Goal: Task Accomplishment & Management: Manage account settings

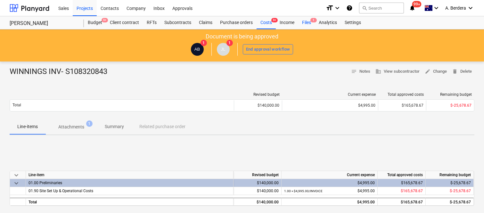
click at [306, 23] on div "Files 1" at bounding box center [306, 22] width 17 height 13
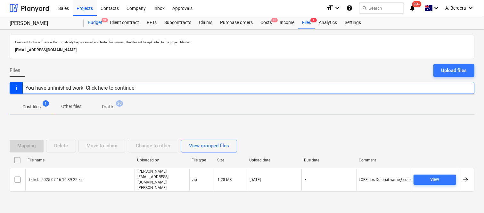
click at [101, 23] on div "Budget 9+" at bounding box center [95, 22] width 22 height 13
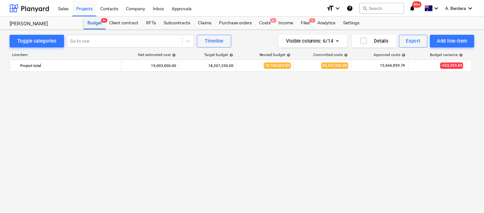
scroll to position [1259, 0]
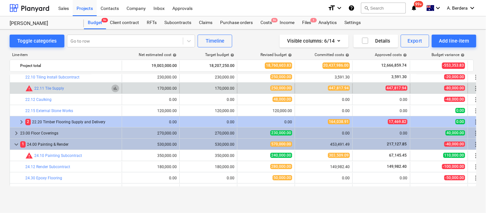
click at [115, 89] on span "bar_chart" at bounding box center [115, 88] width 5 height 5
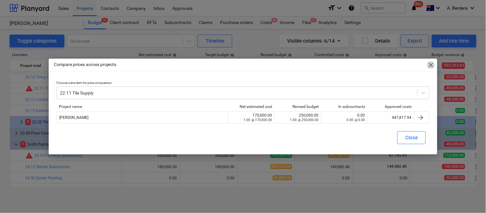
click at [433, 65] on span "close" at bounding box center [431, 65] width 8 height 8
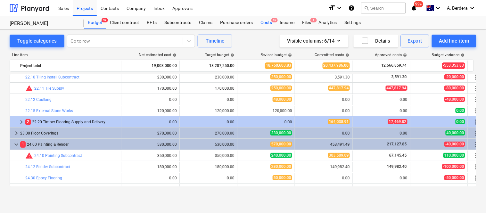
click at [267, 24] on div "Costs 9+" at bounding box center [266, 22] width 19 height 13
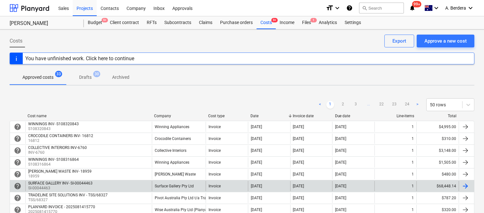
click at [199, 186] on div "Surface Gallery Pty Ltd" at bounding box center [179, 186] width 54 height 10
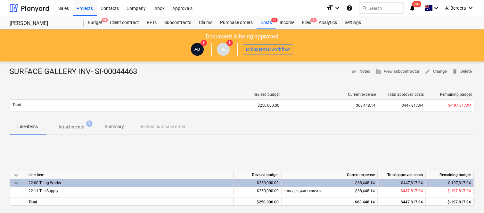
click at [79, 128] on p "Attachments" at bounding box center [71, 127] width 26 height 7
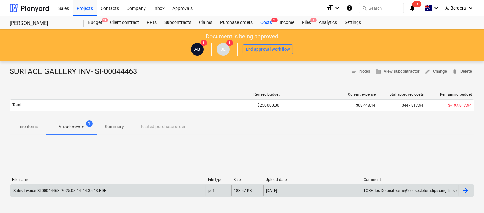
click at [85, 192] on div "Sales Invoice_SI-00044463_2025.08.14_14.35.43.PDF" at bounding box center [59, 190] width 94 height 4
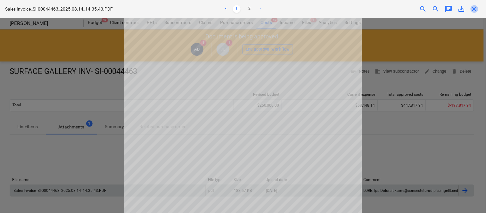
click at [477, 7] on span "close" at bounding box center [475, 9] width 8 height 8
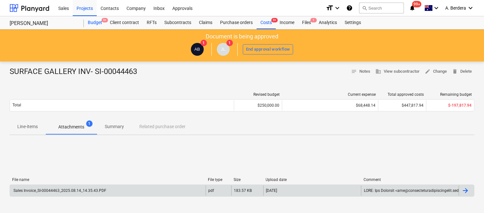
click at [97, 24] on div "Budget 9+" at bounding box center [95, 22] width 22 height 13
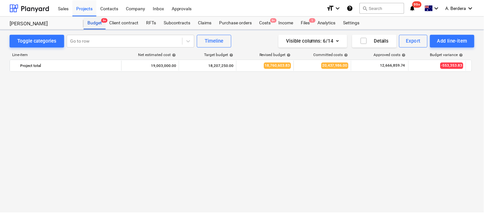
scroll to position [1259, 0]
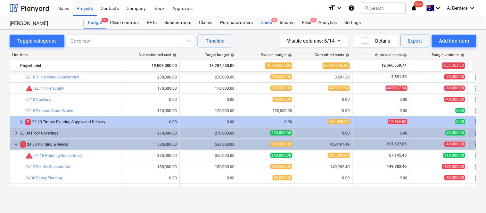
click at [264, 25] on div "Costs 9+" at bounding box center [266, 22] width 19 height 13
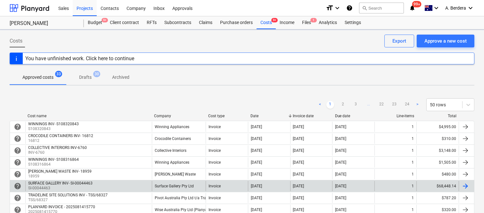
click at [104, 185] on div "SURFACE GALLERY INV- SI-00044463 SI-00044463" at bounding box center [88, 186] width 127 height 10
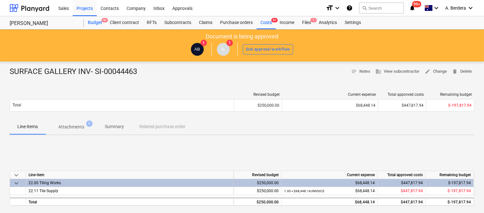
click at [100, 22] on div "Budget 9+" at bounding box center [95, 22] width 22 height 13
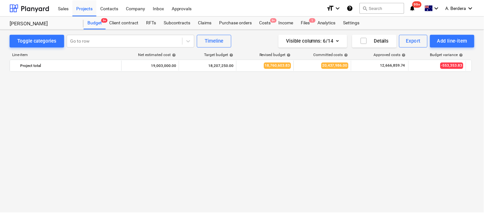
scroll to position [1259, 0]
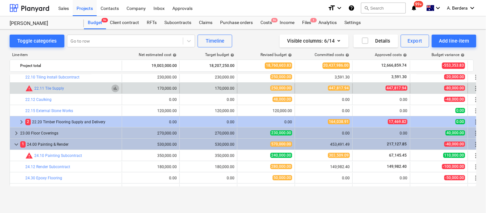
click at [115, 89] on span "bar_chart" at bounding box center [115, 88] width 5 height 5
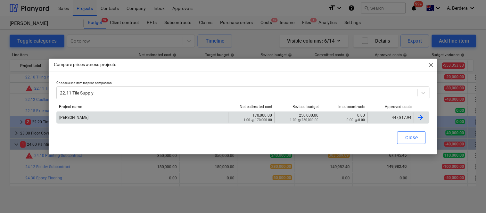
click at [378, 121] on div "447,817.94" at bounding box center [391, 117] width 46 height 10
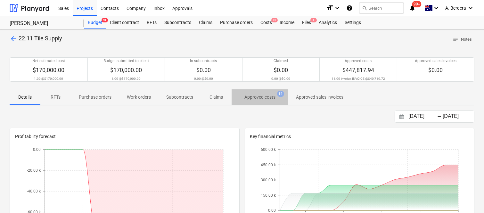
click at [260, 96] on p "Approved costs" at bounding box center [260, 97] width 31 height 7
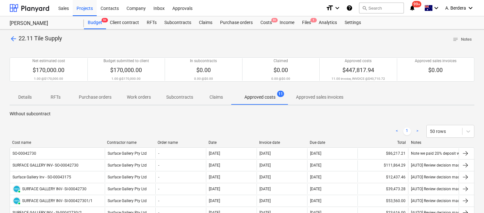
drag, startPoint x: 67, startPoint y: 145, endPoint x: 106, endPoint y: 140, distance: 39.0
click at [106, 140] on div at bounding box center [105, 142] width 12 height 4
click at [264, 23] on div "Costs 9+" at bounding box center [266, 22] width 19 height 13
drag, startPoint x: 67, startPoint y: 142, endPoint x: 104, endPoint y: 138, distance: 38.0
click at [104, 138] on div "< 1 > 50 rows Cost name Contractor name Order name Date Invoice date Due date T…" at bounding box center [242, 210] width 465 height 187
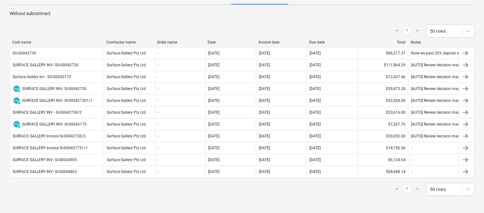
scroll to position [98, 0]
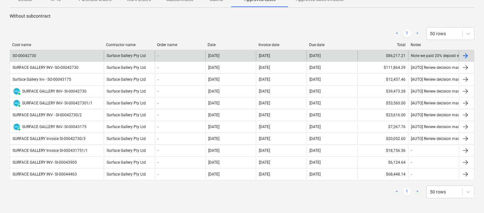
click at [86, 57] on div "SO-00042730" at bounding box center [57, 56] width 94 height 10
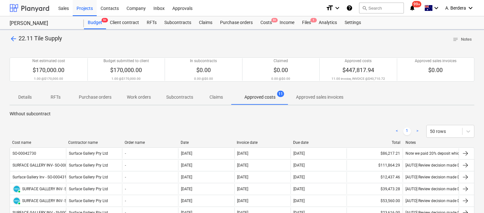
scroll to position [98, 0]
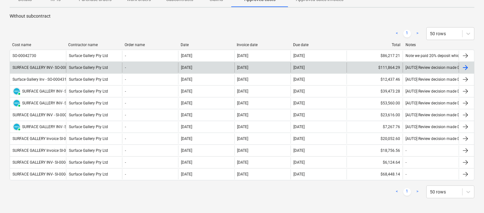
click at [52, 66] on div "SURFACE GALLERY INV- SO-00042730" at bounding box center [45, 67] width 66 height 4
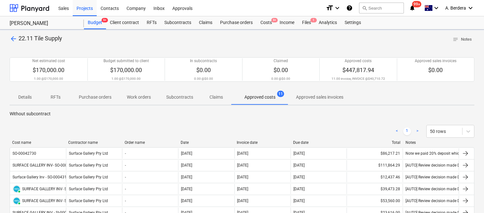
scroll to position [98, 0]
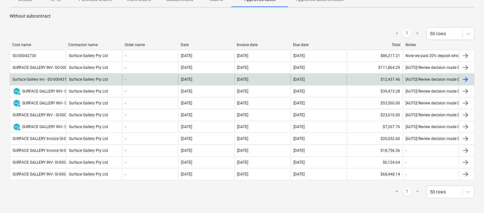
click at [48, 80] on div "Surface Gallery Inv - SO-00043175" at bounding box center [41, 79] width 59 height 4
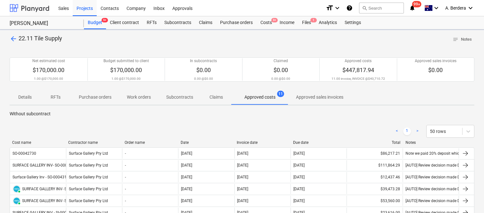
scroll to position [98, 0]
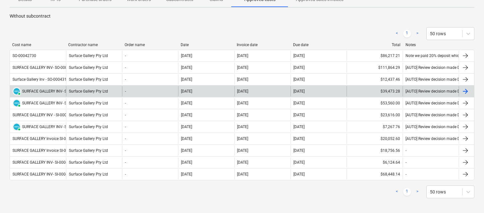
click at [65, 91] on div "SURFACE GALLERY INV- SI-00042730" at bounding box center [54, 91] width 64 height 4
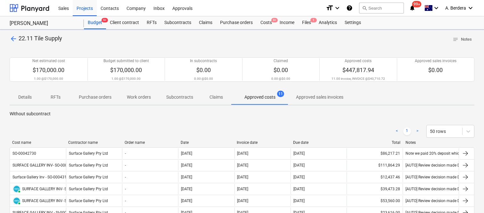
scroll to position [98, 0]
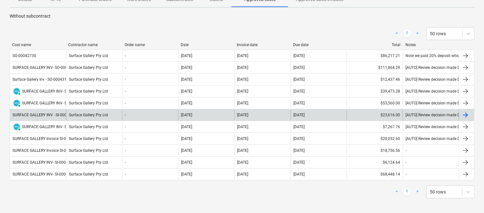
click at [61, 113] on div "SURFACE GALLERY INV - SI-00042730/2" at bounding box center [46, 115] width 69 height 4
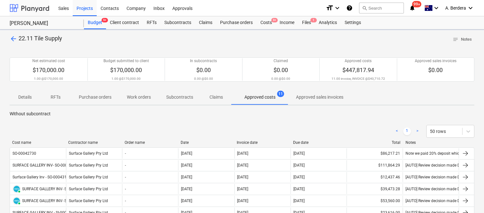
scroll to position [98, 0]
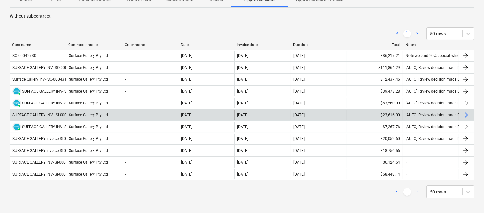
click at [53, 112] on div "SURFACE GALLERY INV - SI-00042730/2" at bounding box center [38, 115] width 56 height 10
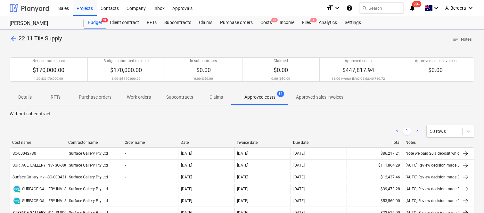
scroll to position [98, 0]
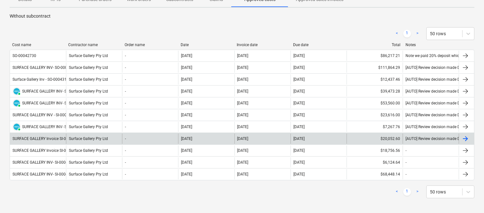
click at [57, 137] on div "SURFACE GALLERY Invoice SI-00042730/3" at bounding box center [48, 139] width 73 height 4
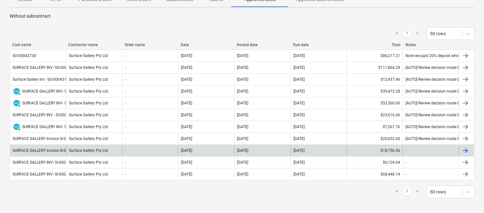
scroll to position [191, 0]
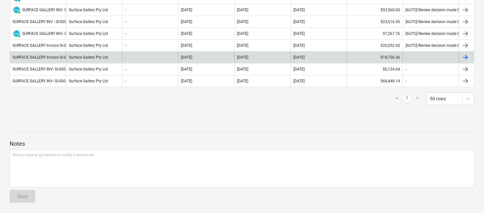
click at [64, 59] on div "SURFACE GALLERY Invoice SI-000431751/1" at bounding box center [49, 57] width 75 height 4
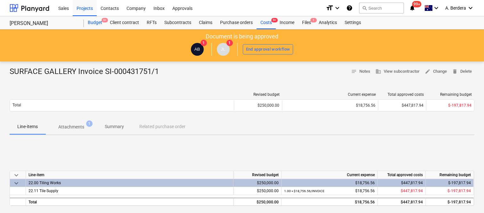
click at [94, 24] on div "Budget 9+" at bounding box center [95, 22] width 22 height 13
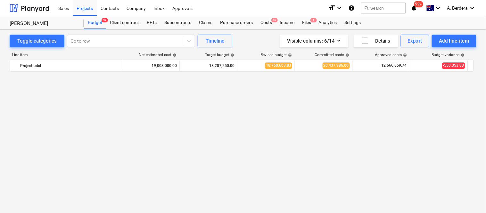
scroll to position [1259, 0]
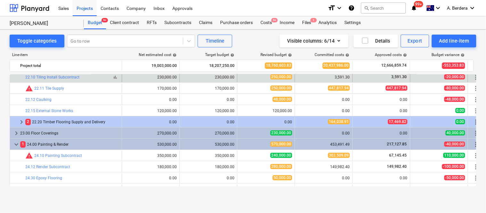
click at [116, 78] on span "bar_chart" at bounding box center [115, 77] width 5 height 5
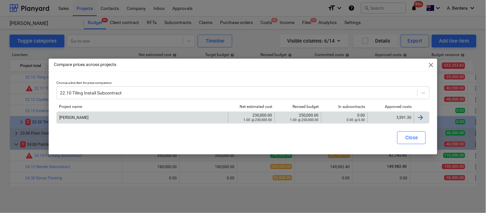
click at [385, 118] on div "3,591.30" at bounding box center [390, 117] width 41 height 4
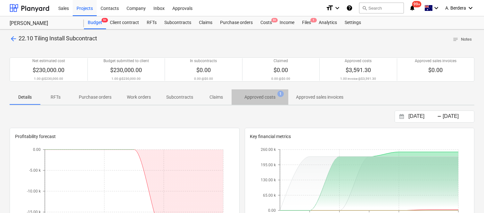
click at [268, 99] on p "Approved costs" at bounding box center [260, 97] width 31 height 7
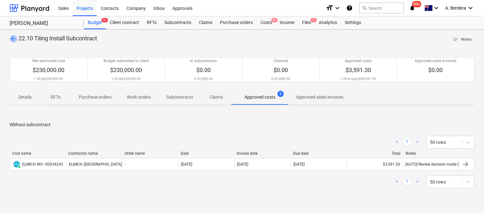
click at [11, 39] on span "arrow_back" at bounding box center [14, 39] width 8 height 8
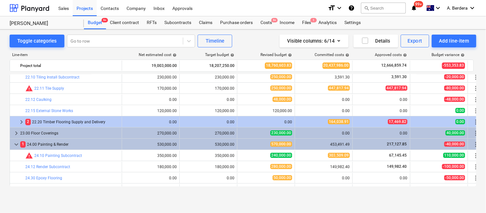
scroll to position [1190, 0]
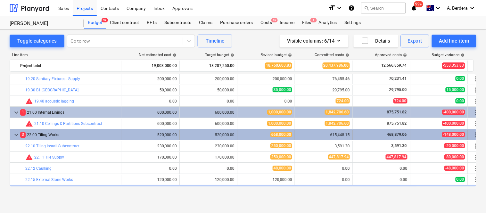
click at [118, 136] on div "3 22.00 Tiling Works" at bounding box center [69, 135] width 99 height 10
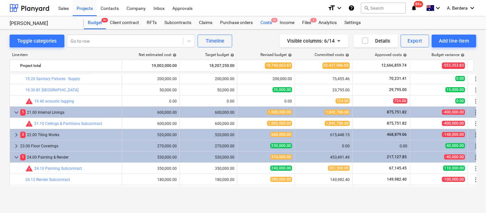
click at [265, 22] on div "Costs 9+" at bounding box center [266, 22] width 19 height 13
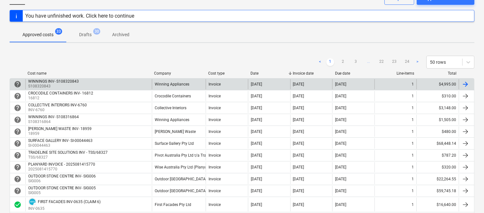
scroll to position [57, 0]
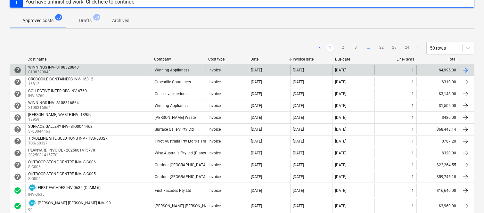
click at [188, 129] on div "Surface Gallery Pty Ltd" at bounding box center [174, 129] width 39 height 4
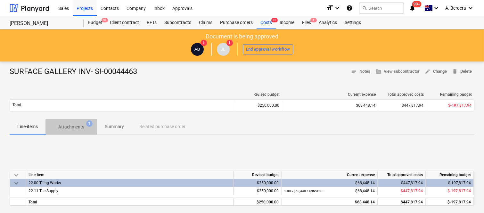
click at [76, 127] on p "Attachments" at bounding box center [71, 127] width 26 height 7
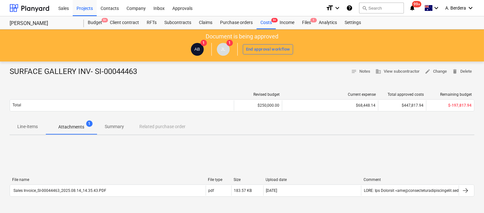
click at [119, 124] on p "Summary" at bounding box center [114, 126] width 19 height 7
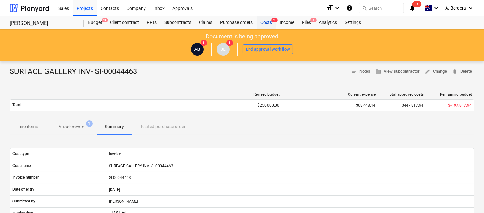
click at [268, 21] on div "Costs 9+" at bounding box center [266, 22] width 19 height 13
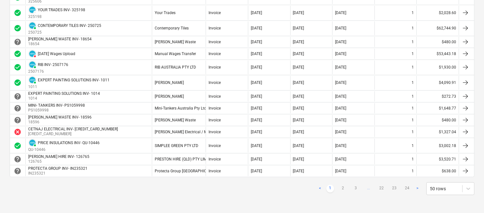
scroll to position [588, 0]
click at [345, 188] on link "2" at bounding box center [343, 189] width 8 height 8
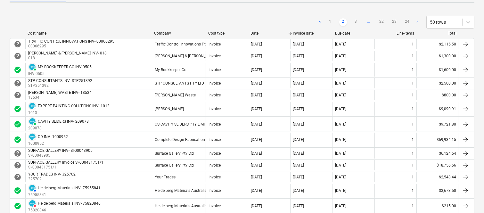
scroll to position [69, 0]
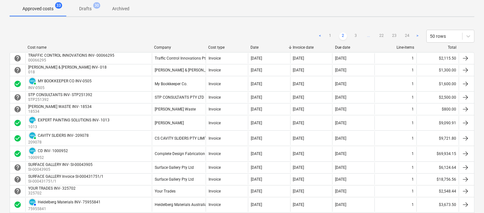
click at [257, 172] on div "[DATE]" at bounding box center [269, 167] width 42 height 10
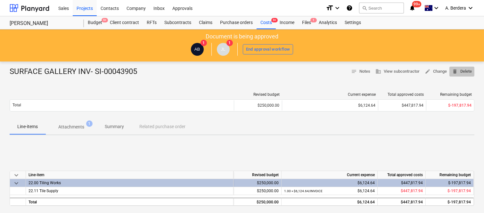
click at [465, 70] on span "delete Delete" at bounding box center [462, 71] width 20 height 7
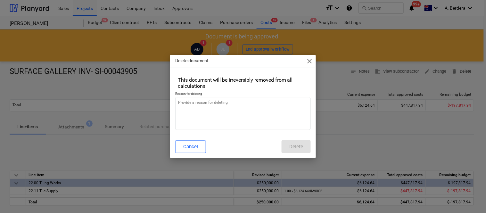
type textarea "x"
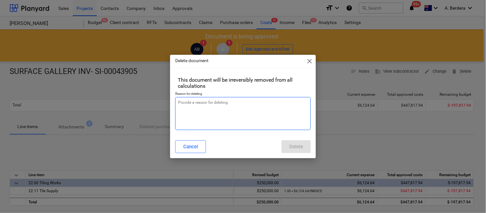
click at [268, 107] on textarea at bounding box center [243, 113] width 136 height 33
type textarea "r"
type textarea "x"
type textarea "re"
type textarea "x"
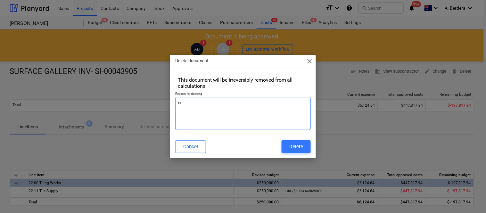
type textarea "rev"
type textarea "x"
type textarea "revi"
type textarea "x"
type textarea "[PERSON_NAME]"
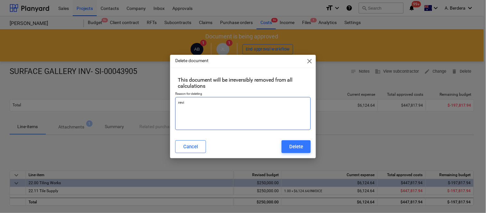
type textarea "x"
type textarea "revise"
type textarea "x"
type textarea "revised"
type textarea "x"
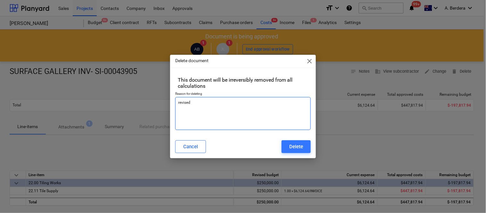
type textarea "revised"
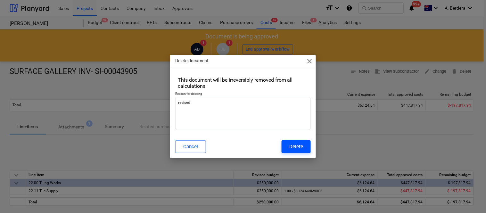
click at [295, 146] on div "Delete" at bounding box center [296, 147] width 14 height 8
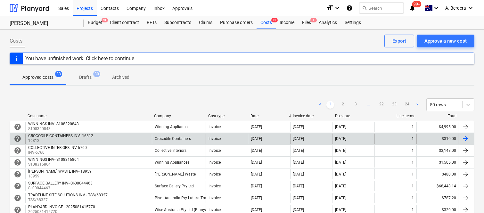
scroll to position [588, 0]
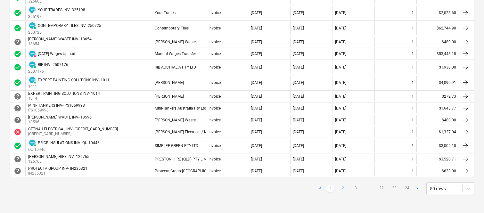
click at [342, 187] on link "2" at bounding box center [343, 189] width 8 height 8
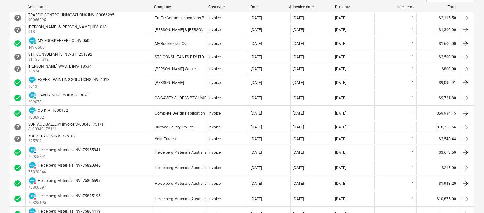
scroll to position [97, 0]
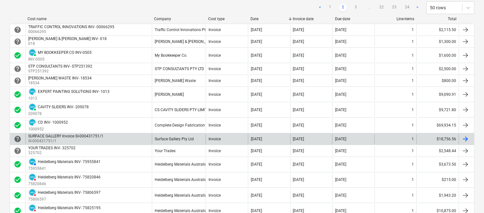
click at [204, 136] on div "Surface Gallery Pty Ltd" at bounding box center [179, 139] width 54 height 10
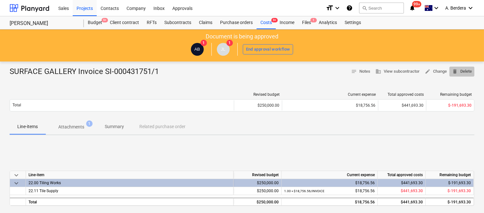
click at [465, 72] on span "delete Delete" at bounding box center [462, 71] width 20 height 7
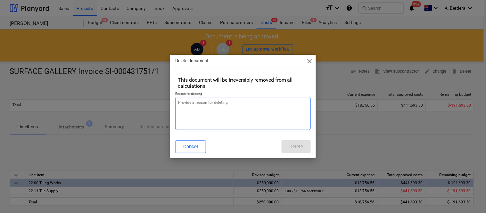
click at [212, 106] on textarea at bounding box center [243, 113] width 136 height 33
type textarea "x"
type textarea "r"
type textarea "x"
type textarea "re"
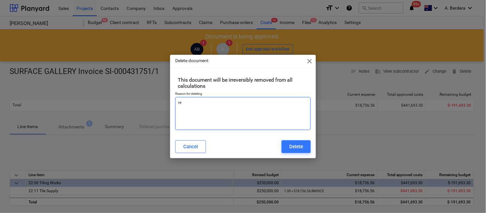
type textarea "x"
type textarea "rev"
type textarea "x"
type textarea "revi"
type textarea "x"
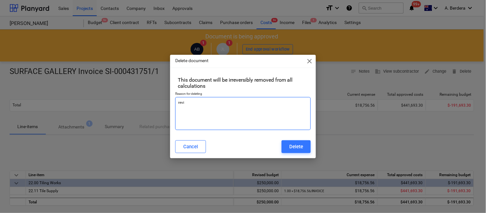
type textarea "[PERSON_NAME]"
type textarea "x"
type textarea "revise"
type textarea "x"
type textarea "revised"
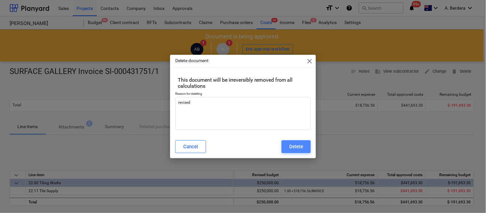
click at [299, 150] on div "Delete" at bounding box center [296, 147] width 14 height 8
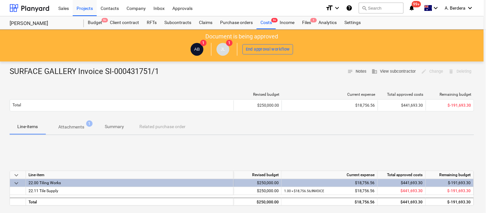
type textarea "x"
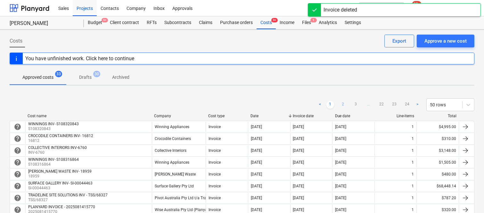
click at [344, 104] on link "2" at bounding box center [343, 105] width 8 height 8
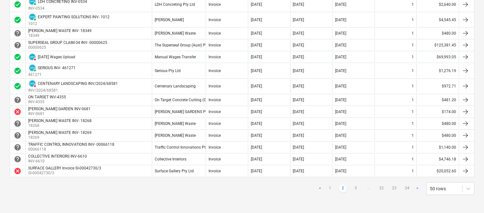
scroll to position [624, 0]
click at [356, 188] on link "3" at bounding box center [356, 189] width 8 height 8
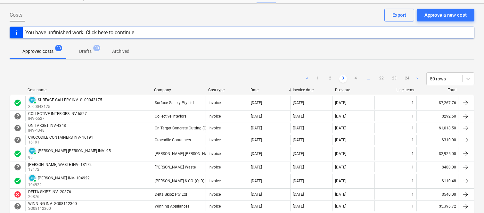
scroll to position [12, 0]
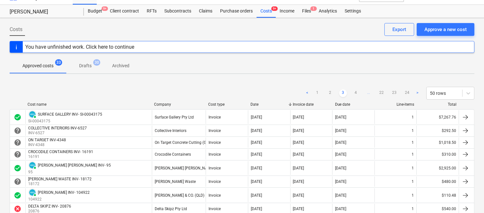
click at [354, 88] on div "< 1 2 3 4 ... 22 23 24 > 50 rows" at bounding box center [388, 93] width 171 height 13
click at [357, 92] on link "4" at bounding box center [356, 93] width 8 height 8
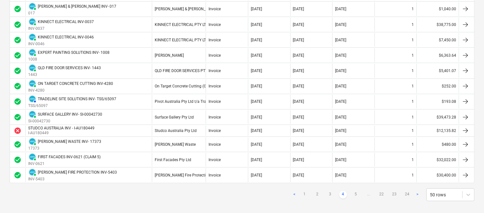
scroll to position [688, 0]
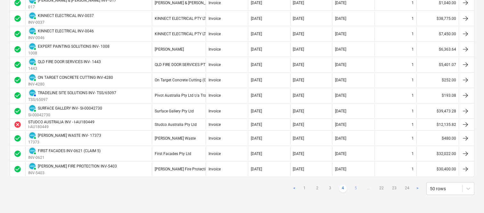
click at [357, 187] on link "5" at bounding box center [356, 189] width 8 height 8
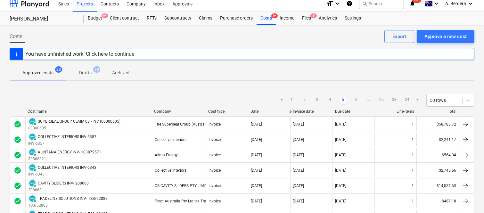
scroll to position [0, 0]
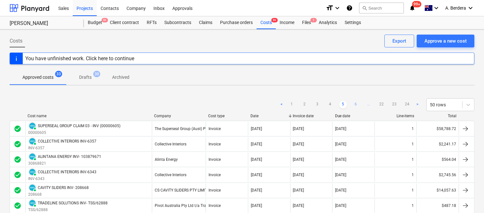
click at [358, 106] on link "6" at bounding box center [356, 105] width 8 height 8
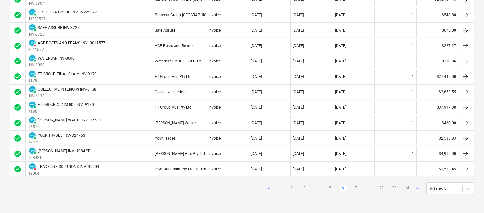
scroll to position [713, 0]
click at [353, 188] on link "7" at bounding box center [356, 189] width 8 height 8
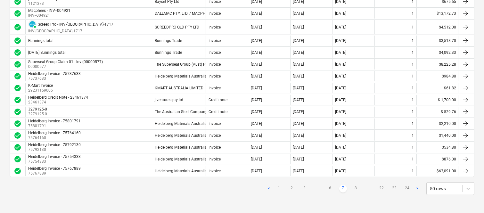
scroll to position [610, 0]
click at [291, 188] on link "2" at bounding box center [292, 189] width 8 height 8
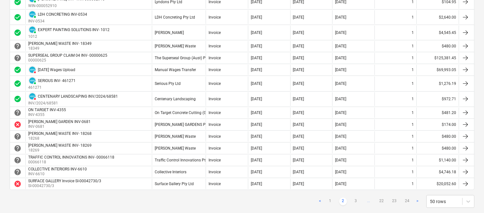
scroll to position [611, 0]
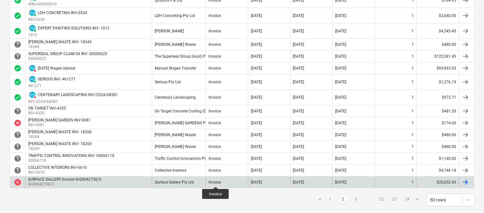
click at [216, 181] on div "Invoice" at bounding box center [215, 182] width 12 height 4
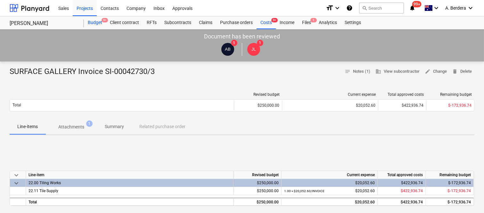
click at [97, 26] on div "Budget 9+" at bounding box center [95, 22] width 22 height 13
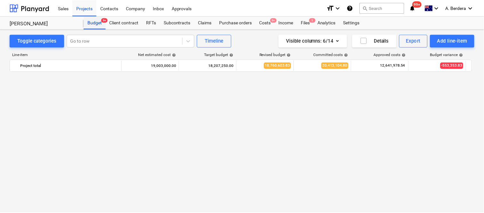
scroll to position [1190, 0]
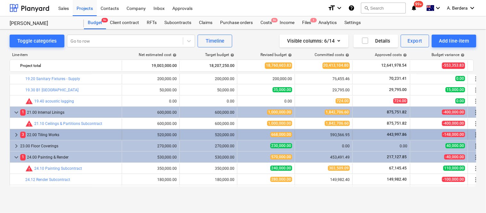
click at [104, 135] on div "3 22.00 Tiling Works" at bounding box center [69, 135] width 99 height 10
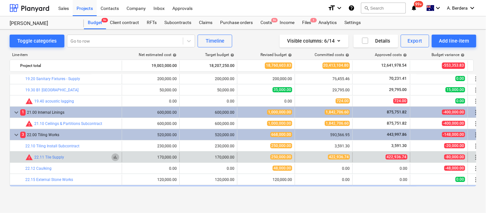
click at [114, 156] on span "bar_chart" at bounding box center [115, 157] width 5 height 5
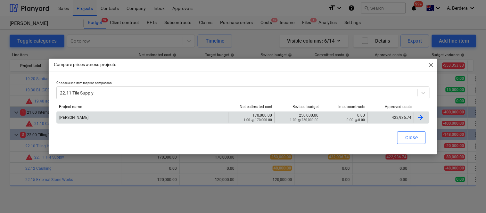
click at [385, 115] on div "422,936.74" at bounding box center [390, 117] width 41 height 4
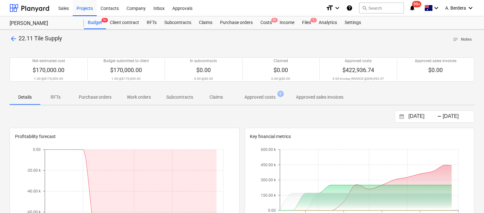
click at [269, 98] on p "Approved costs" at bounding box center [260, 97] width 31 height 7
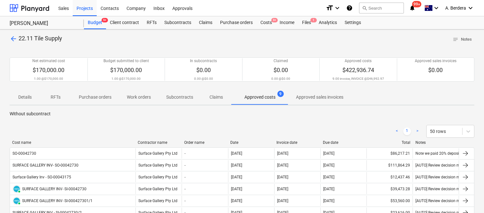
drag, startPoint x: 67, startPoint y: 142, endPoint x: 136, endPoint y: 136, distance: 69.8
click at [136, 136] on div "< 1 > 50 rows Cost name Contractor name Order name Date Invoice date Due date T…" at bounding box center [242, 198] width 465 height 163
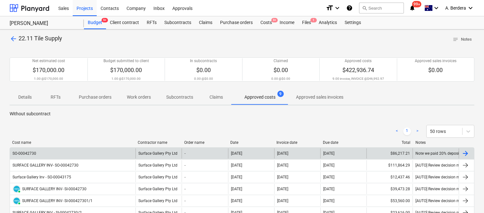
click at [114, 153] on div "SO-00042730" at bounding box center [73, 153] width 126 height 10
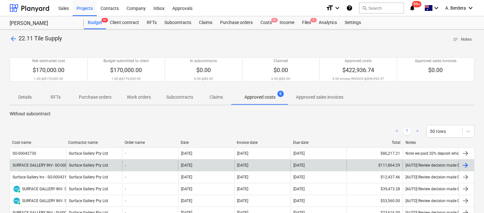
click at [83, 163] on div "Surface Gallery Pty Ltd" at bounding box center [94, 165] width 56 height 10
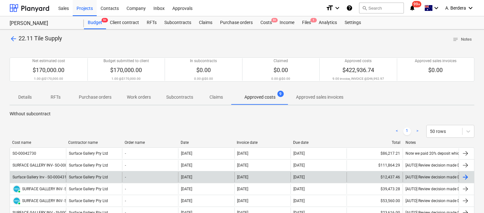
click at [99, 176] on div "Surface Gallery Pty Ltd" at bounding box center [94, 177] width 56 height 10
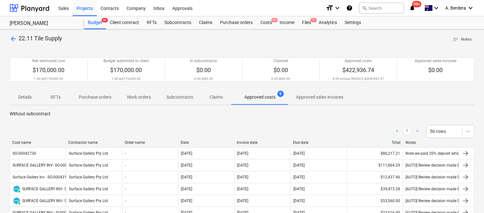
scroll to position [167, 0]
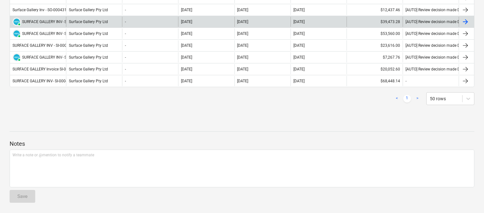
click at [103, 24] on div "Surface Gallery Pty Ltd" at bounding box center [94, 22] width 56 height 10
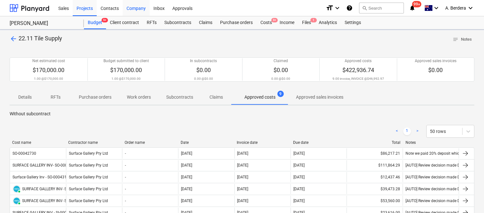
scroll to position [167, 0]
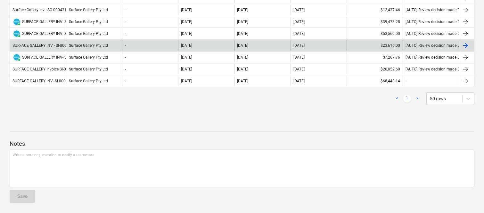
click at [54, 43] on div "SURFACE GALLERY INV - SI-00042730/2" at bounding box center [46, 45] width 69 height 4
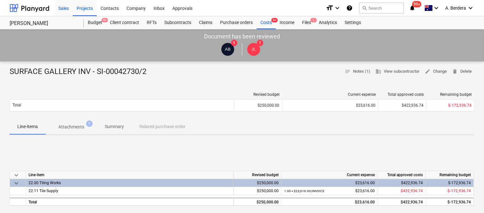
scroll to position [167, 0]
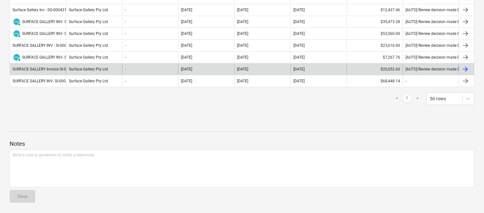
click at [85, 66] on div "Surface Gallery Pty Ltd" at bounding box center [94, 69] width 56 height 10
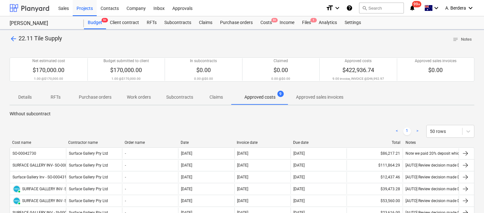
scroll to position [167, 0]
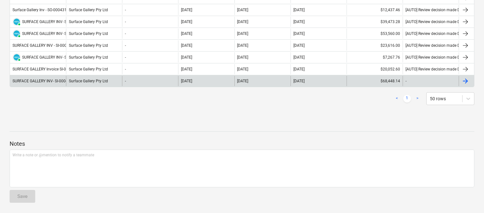
click at [59, 78] on div "SURFACE GALLERY INV- SI-00044463" at bounding box center [38, 81] width 56 height 10
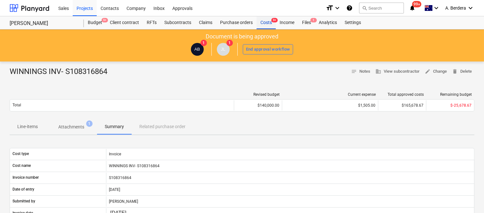
click at [266, 23] on div "Costs 9+" at bounding box center [266, 22] width 19 height 13
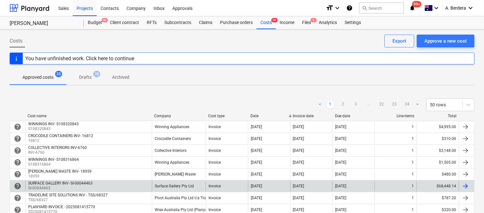
click at [220, 190] on div "Invoice" at bounding box center [227, 186] width 42 height 10
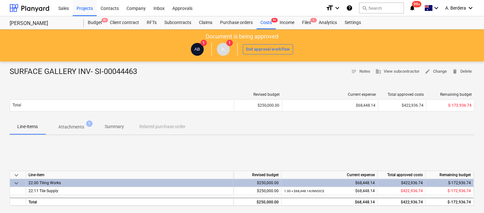
click at [77, 126] on p "Attachments" at bounding box center [71, 127] width 26 height 7
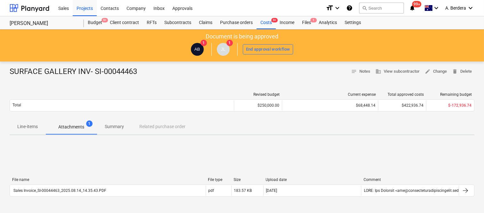
click at [114, 124] on p "Summary" at bounding box center [114, 126] width 19 height 7
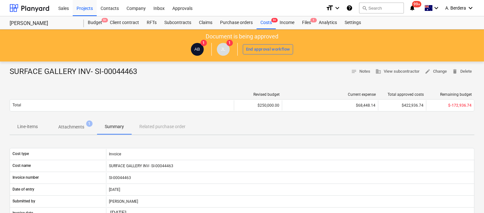
click at [32, 128] on p "Line-items" at bounding box center [27, 126] width 21 height 7
